Goal: Task Accomplishment & Management: Use online tool/utility

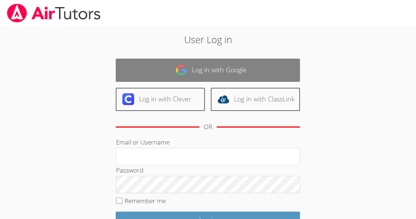
click at [255, 63] on link "Log in with Google" at bounding box center [208, 70] width 184 height 23
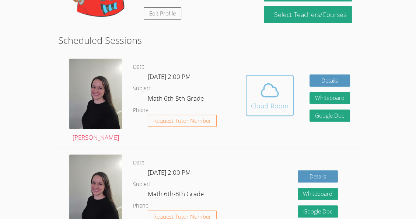
scroll to position [160, 0]
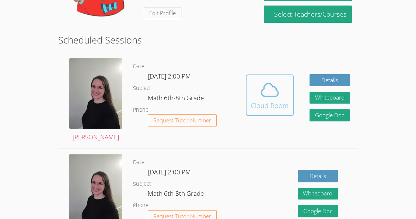
click at [253, 90] on span at bounding box center [270, 90] width 38 height 21
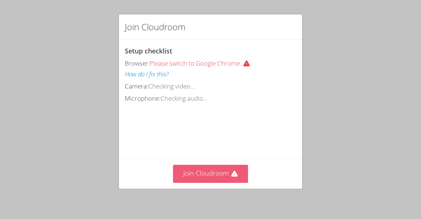
click at [214, 168] on button "Join Cloudroom" at bounding box center [211, 174] width 76 height 18
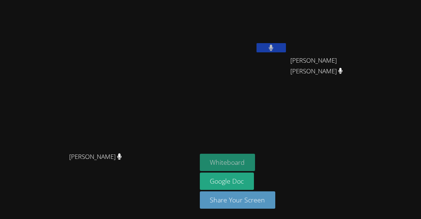
click at [256, 155] on button "Whiteboard" at bounding box center [228, 162] width 56 height 17
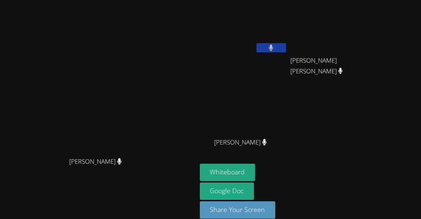
click at [286, 51] on button at bounding box center [271, 47] width 29 height 9
click at [281, 26] on video at bounding box center [244, 27] width 88 height 49
click at [286, 43] on button at bounding box center [271, 47] width 29 height 9
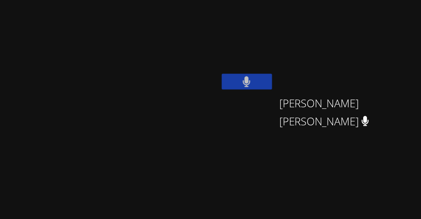
drag, startPoint x: 287, startPoint y: 51, endPoint x: 293, endPoint y: -16, distance: 67.6
click at [293, 0] on html "Kendra Byrd Kendra Byrd Nicarli Reneville Leo Ranjel Arriaga Roblero Leo Ranjel…" at bounding box center [210, 109] width 421 height 219
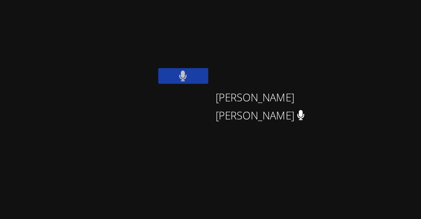
click at [288, 38] on video at bounding box center [244, 27] width 88 height 49
click at [286, 46] on button at bounding box center [271, 47] width 29 height 9
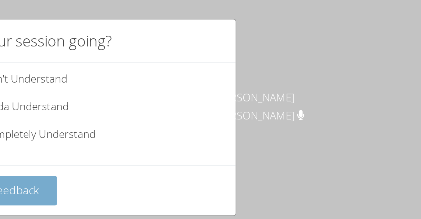
click at [175, 116] on span "Submit Feedback" at bounding box center [161, 114] width 52 height 9
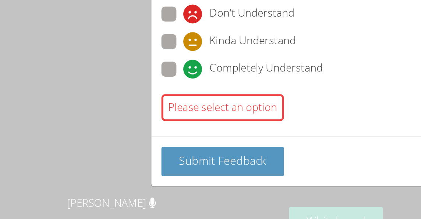
click at [138, 88] on span at bounding box center [138, 88] width 0 height 0
click at [138, 78] on input "Completely Understand" at bounding box center [141, 81] width 6 height 6
radio input "true"
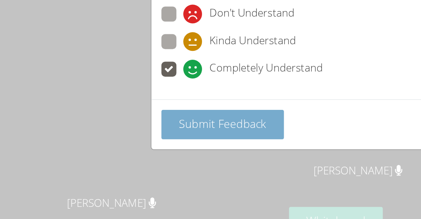
click at [148, 114] on span "Submit Feedback" at bounding box center [161, 114] width 52 height 9
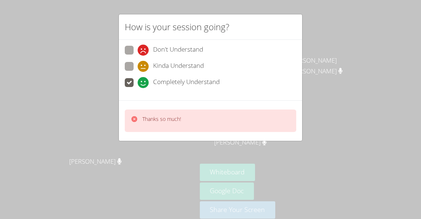
click at [401, 69] on div "How is your session going? Don't Understand Kinda Understand Completely Underst…" at bounding box center [210, 109] width 421 height 219
click at [321, 67] on div "How is your session going? Don't Understand Kinda Understand Completely Underst…" at bounding box center [210, 109] width 421 height 219
click at [295, 6] on div "How is your session going? Don't Understand Kinda Understand Completely Underst…" at bounding box center [210, 109] width 421 height 219
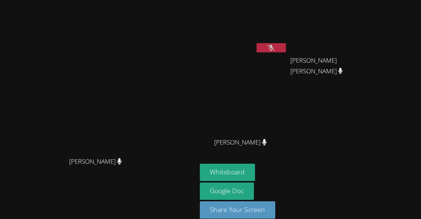
click at [339, 85] on div "Nicarli Reneville Leo Ranjel Arriaga Roblero Leo Ranjel Arriaga Roblero Jostin …" at bounding box center [289, 83] width 178 height 161
click at [275, 45] on icon at bounding box center [271, 48] width 8 height 6
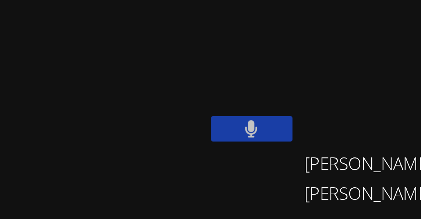
click at [285, 25] on video at bounding box center [244, 27] width 88 height 49
click at [286, 46] on button at bounding box center [271, 47] width 29 height 9
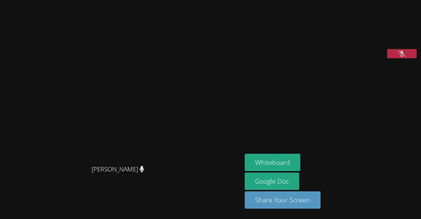
click at [407, 58] on button at bounding box center [402, 53] width 29 height 9
